Goal: Task Accomplishment & Management: Use online tool/utility

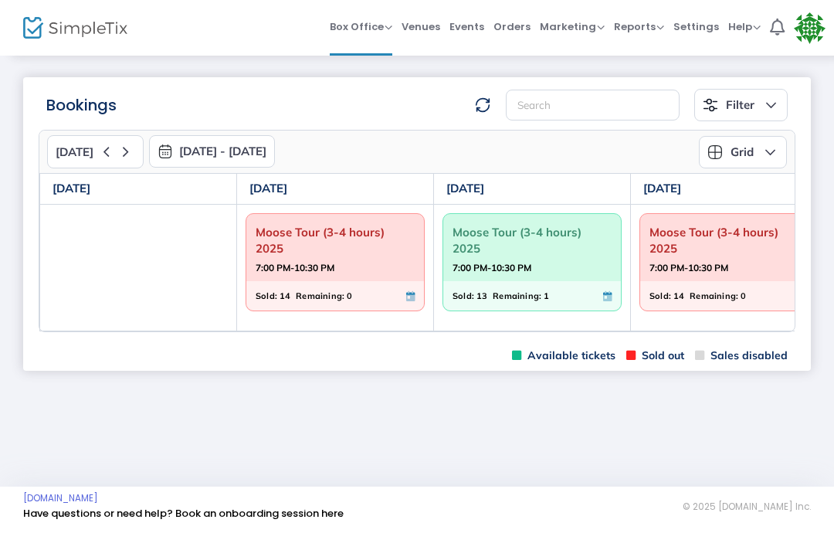
click at [711, 242] on span "Moose Tour (3-4 hours) 2025" at bounding box center [729, 240] width 159 height 40
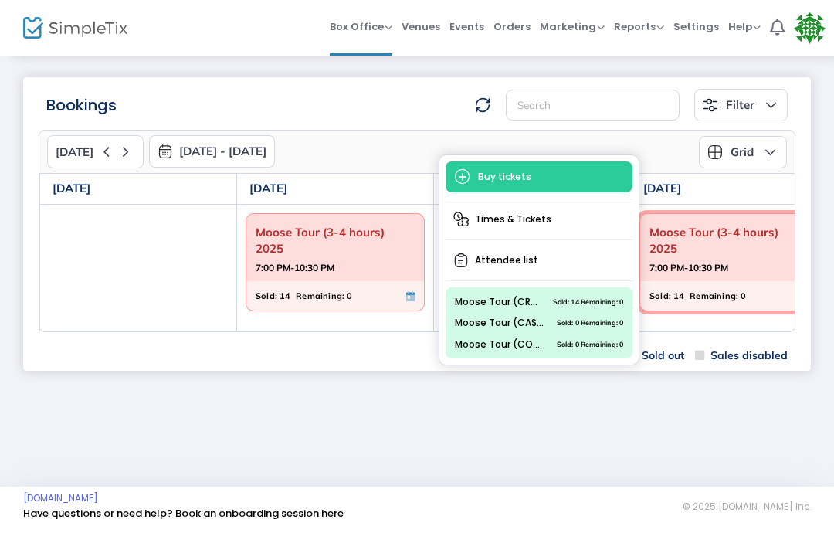
click at [701, 256] on span "Moose Tour (3-4 hours) 2025" at bounding box center [729, 240] width 159 height 40
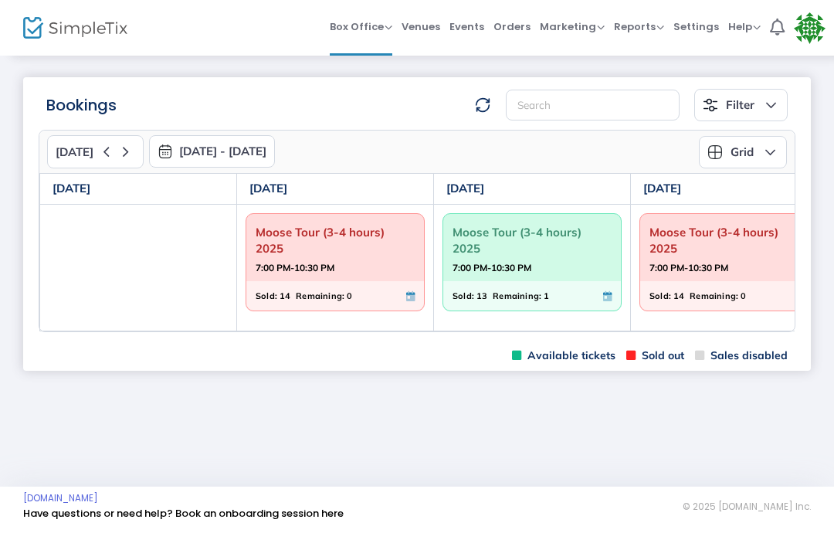
click at [703, 267] on strong "7:00 PM-10:30 PM" at bounding box center [689, 267] width 79 height 19
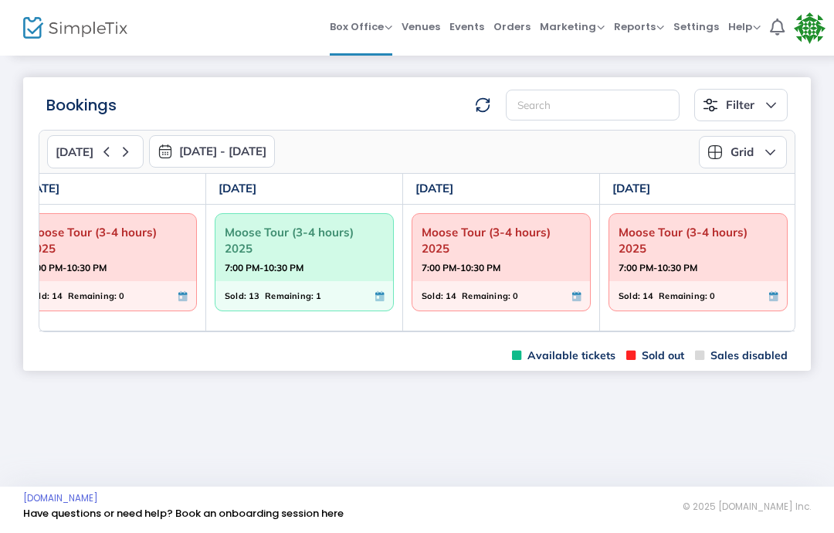
scroll to position [0, 231]
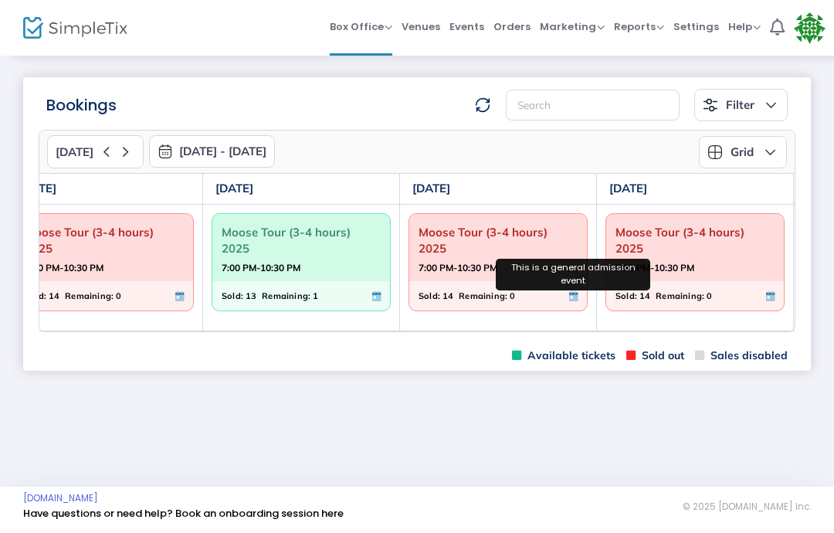
click at [569, 294] on icon at bounding box center [573, 296] width 8 height 10
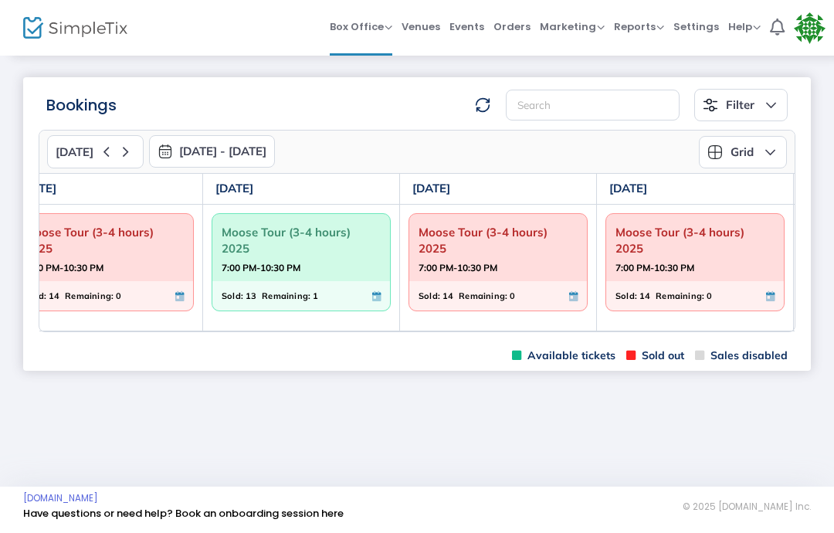
click at [521, 25] on span "Orders" at bounding box center [512, 26] width 37 height 39
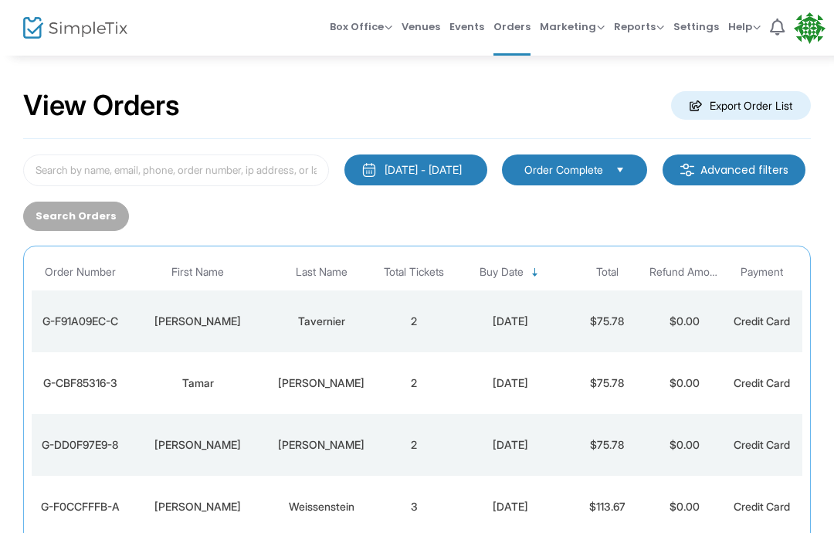
scroll to position [5, 0]
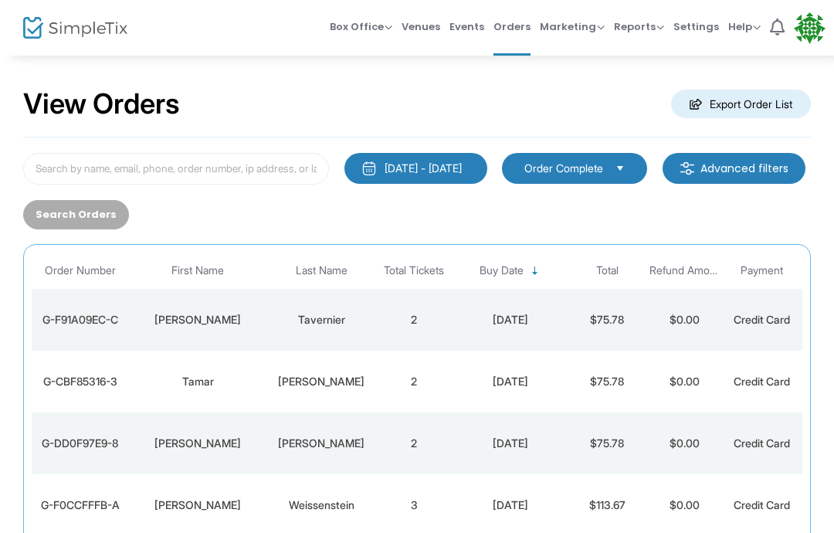
click at [443, 168] on div "7/21/2025 - 8/20/2025" at bounding box center [423, 168] width 77 height 15
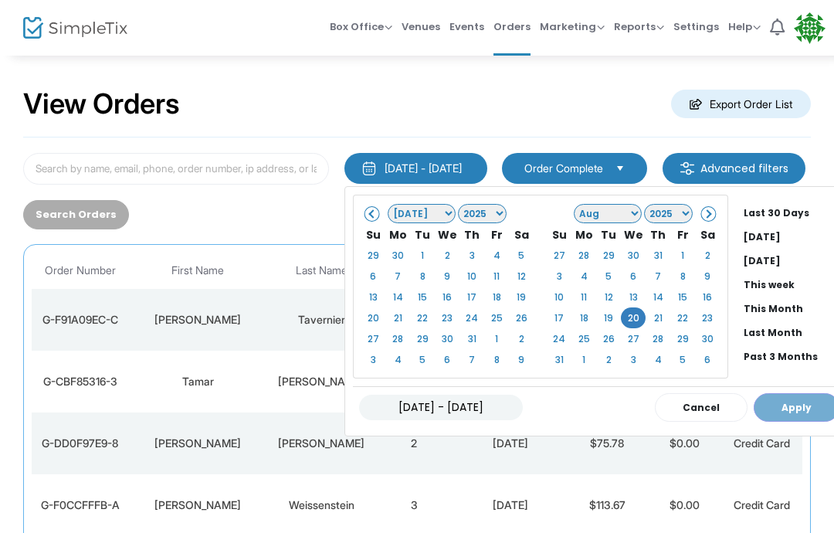
click at [783, 409] on div "07/21/2025 - 08/20/2025 Cancel Apply" at bounding box center [599, 407] width 493 height 42
click at [795, 407] on div "07/21/2025 - 08/20/2025 Cancel Apply" at bounding box center [599, 407] width 493 height 42
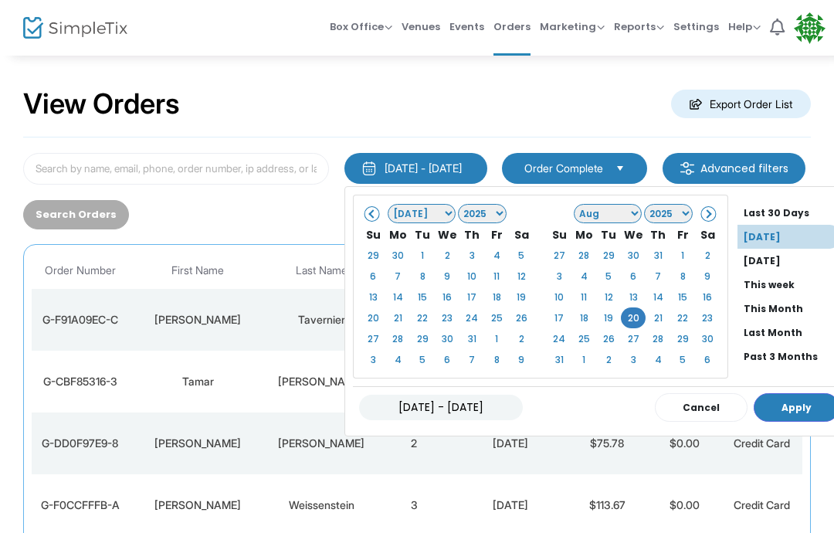
click at [800, 402] on button "Apply" at bounding box center [797, 407] width 86 height 29
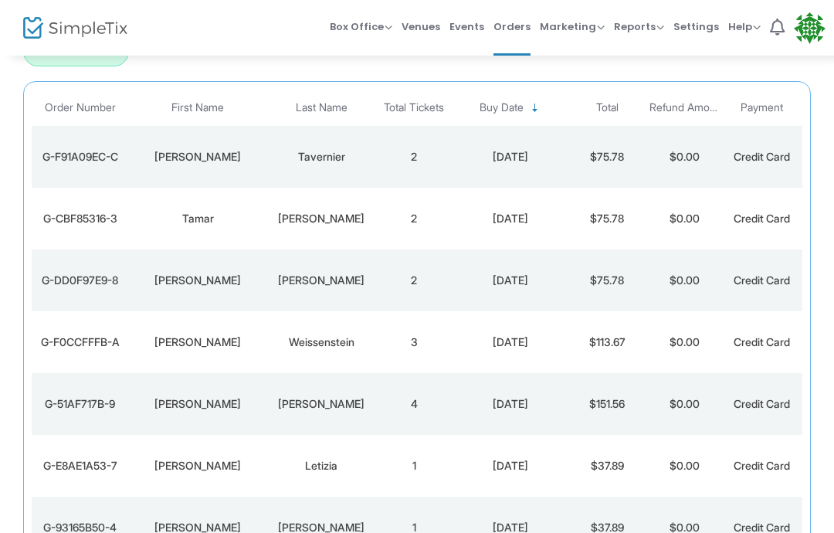
scroll to position [0, 0]
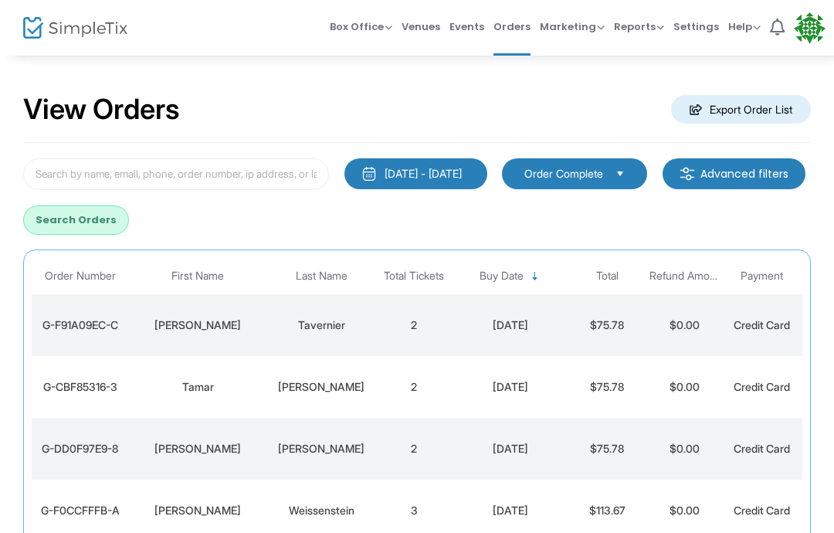
click at [129, 223] on button "Search Orders" at bounding box center [76, 219] width 106 height 29
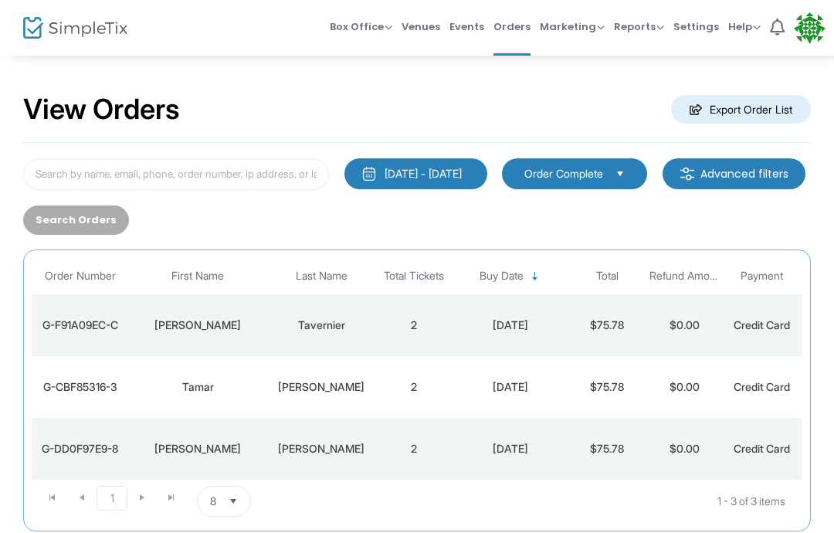
click at [351, 27] on span "Box Office" at bounding box center [361, 26] width 63 height 15
click at [532, 289] on span "Buy Date" at bounding box center [510, 275] width 127 height 25
click at [518, 29] on span "Orders" at bounding box center [512, 26] width 37 height 39
click at [356, 27] on span "Box Office" at bounding box center [361, 26] width 63 height 15
click at [397, 78] on li "Bookings" at bounding box center [385, 82] width 110 height 30
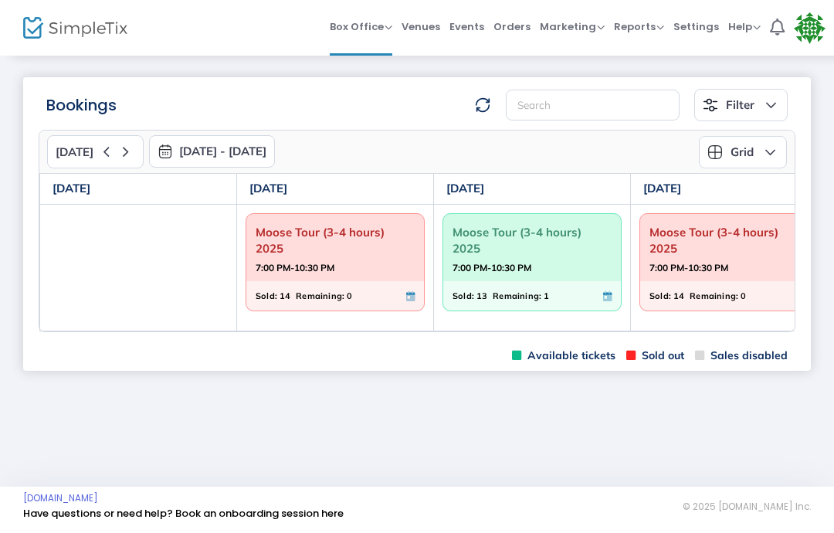
click at [263, 153] on button "8/17/2025 - 8/23/2025" at bounding box center [212, 151] width 126 height 32
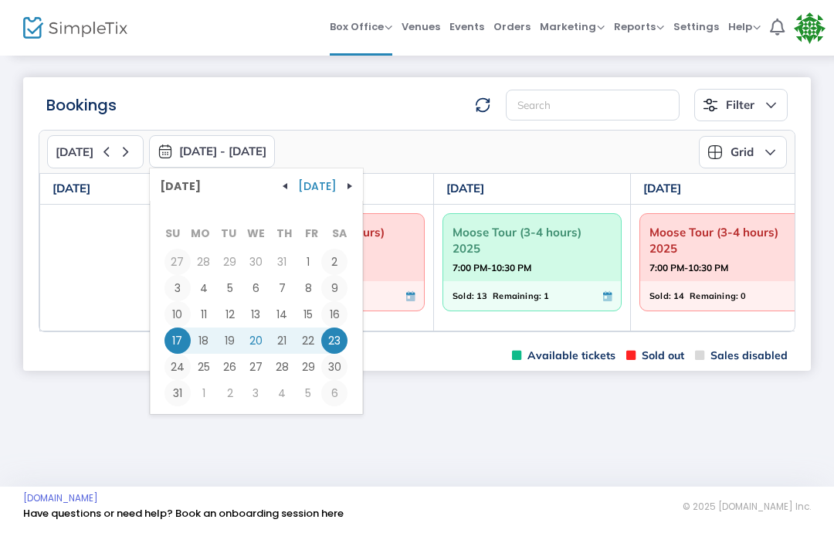
click at [256, 342] on span "20" at bounding box center [256, 341] width 26 height 26
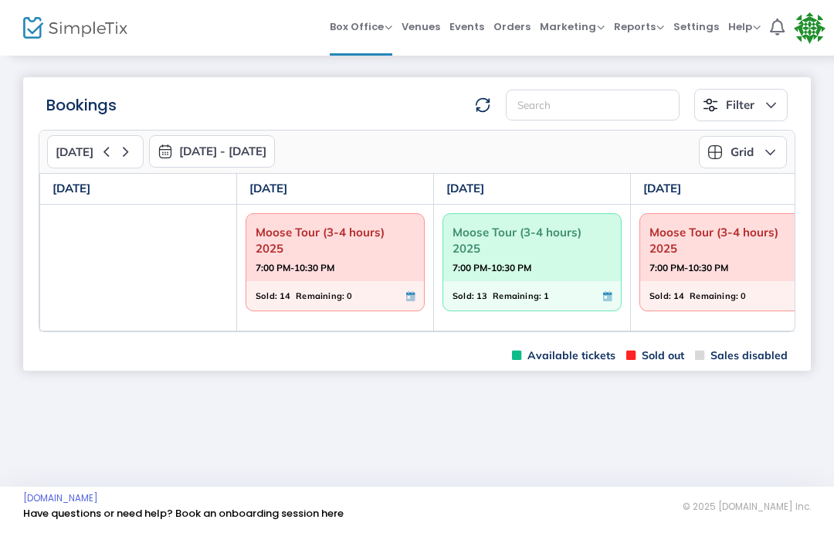
click at [469, 22] on span "Events" at bounding box center [467, 26] width 35 height 39
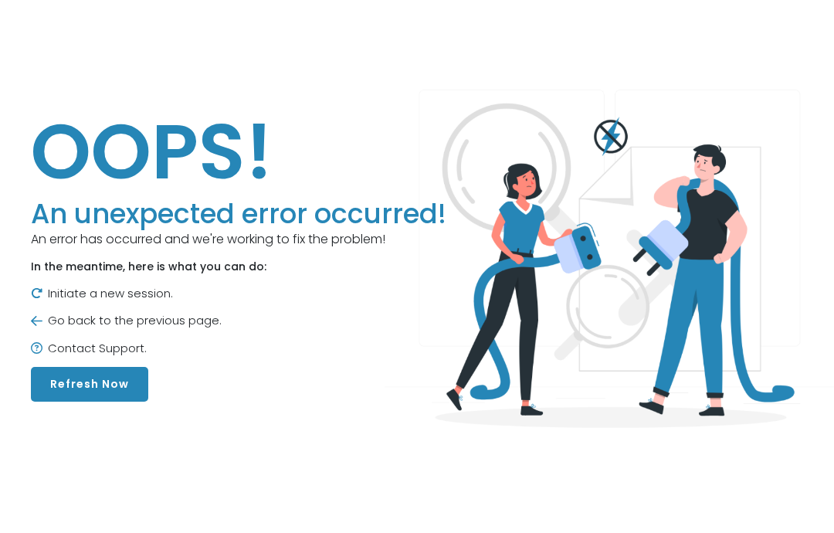
click at [93, 389] on button "Refresh Now" at bounding box center [89, 384] width 117 height 35
